Goal: Information Seeking & Learning: Learn about a topic

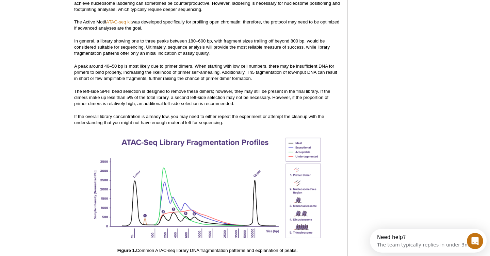
scroll to position [884, 0]
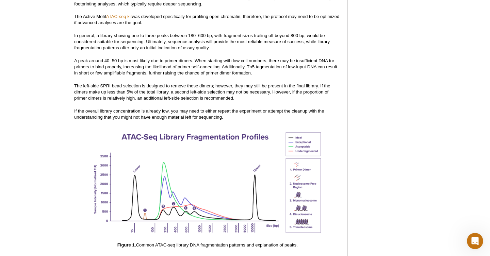
click at [119, 92] on p "The left-side SPRI bead selection is designed to remove these dimers; however, …" at bounding box center [207, 92] width 266 height 18
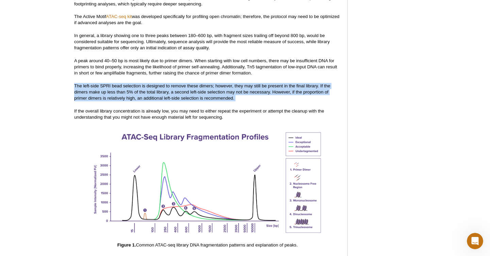
click at [119, 92] on p "The left-side SPRI bead selection is designed to remove these dimers; however, …" at bounding box center [207, 92] width 266 height 18
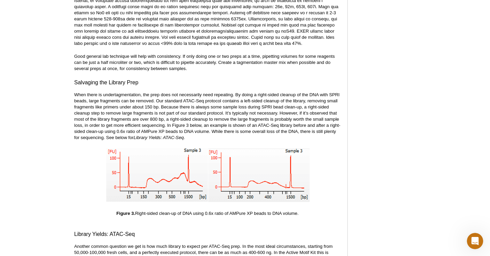
scroll to position [1383, 0]
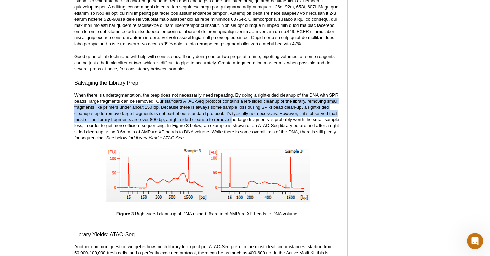
drag, startPoint x: 158, startPoint y: 93, endPoint x: 231, endPoint y: 116, distance: 76.7
click at [231, 116] on p "When there is undertagmentation, the prep does not necessarily need repeating. …" at bounding box center [207, 116] width 266 height 49
click at [206, 108] on p "When there is undertagmentation, the prep does not necessarily need repeating. …" at bounding box center [207, 116] width 266 height 49
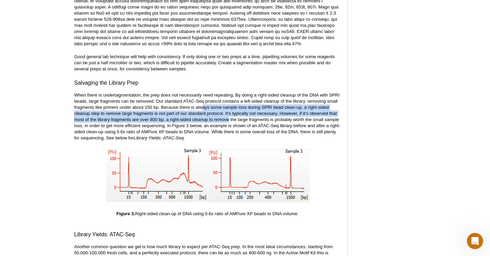
drag, startPoint x: 201, startPoint y: 101, endPoint x: 229, endPoint y: 117, distance: 32.3
click at [229, 117] on p "When there is undertagmentation, the prep does not necessarily need repeating. …" at bounding box center [207, 116] width 266 height 49
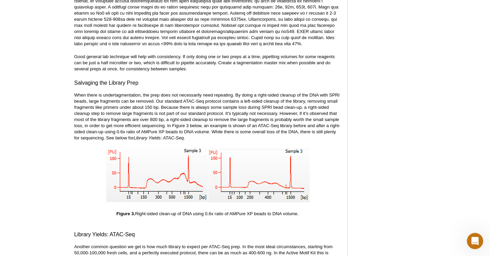
drag, startPoint x: 118, startPoint y: 121, endPoint x: 234, endPoint y: 123, distance: 115.3
click at [234, 123] on p "When there is undertagmentation, the prep does not necessarily need repeating. …" at bounding box center [207, 116] width 266 height 49
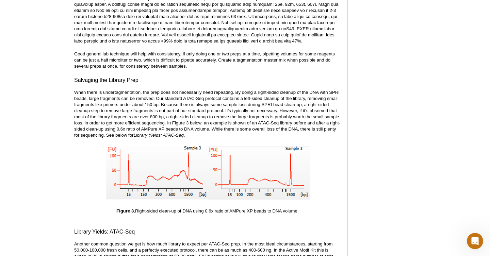
scroll to position [1387, 0]
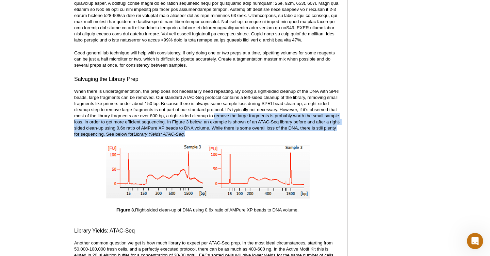
drag, startPoint x: 215, startPoint y: 127, endPoint x: 214, endPoint y: 107, distance: 19.7
click at [215, 107] on p "When there is undertagmentation, the prep does not necessarily need repeating. …" at bounding box center [207, 112] width 266 height 49
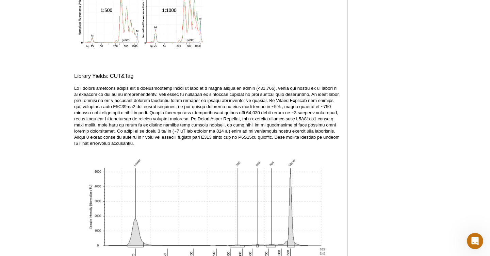
scroll to position [2241, 0]
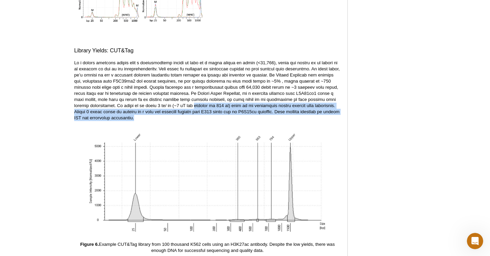
drag, startPoint x: 145, startPoint y: 112, endPoint x: 143, endPoint y: 101, distance: 11.0
click at [143, 101] on p at bounding box center [207, 90] width 266 height 61
click at [174, 100] on p at bounding box center [207, 90] width 266 height 61
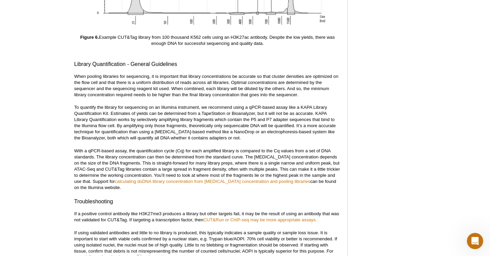
scroll to position [2447, 0]
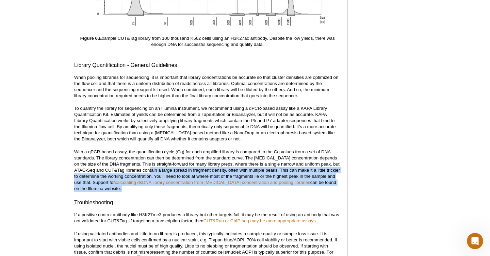
drag, startPoint x: 146, startPoint y: 189, endPoint x: 143, endPoint y: 167, distance: 22.6
click at [138, 184] on p "With a qPCR-based assay, the quantification cycle (Cq) for each amplified libra…" at bounding box center [207, 170] width 266 height 43
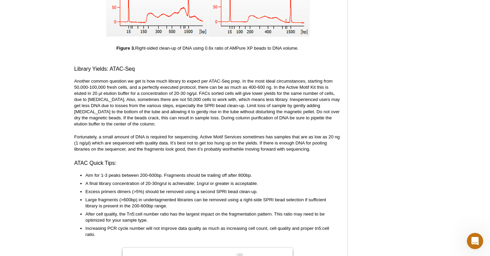
scroll to position [1563, 0]
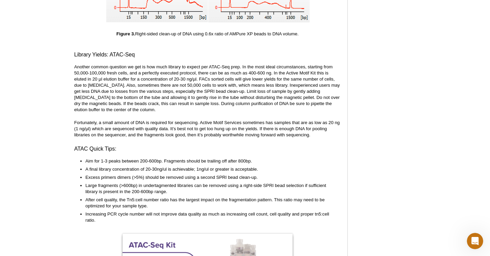
click at [156, 176] on ul "Aim for 1-3 peaks between 200-600bp. Fragments should be trailing off after 800…" at bounding box center [204, 190] width 260 height 65
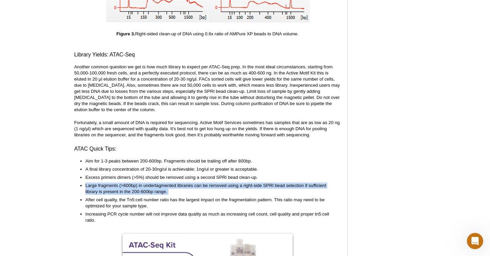
click at [156, 176] on ul "Aim for 1-3 peaks between 200-600bp. Fragments should be trailing off after 800…" at bounding box center [204, 190] width 260 height 65
copy ul "Large fragments (>600bp) in undertagmented libraries can be removed using a rig…"
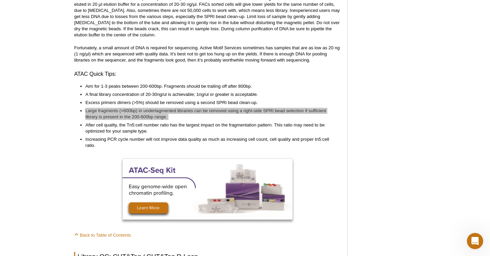
scroll to position [1637, 0]
